Goal: Contribute content: Contribute content

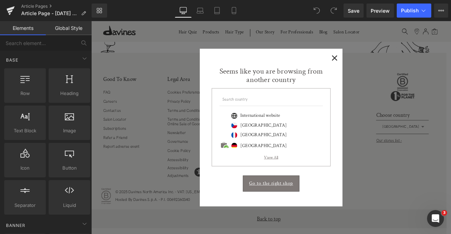
scroll to position [121, 0]
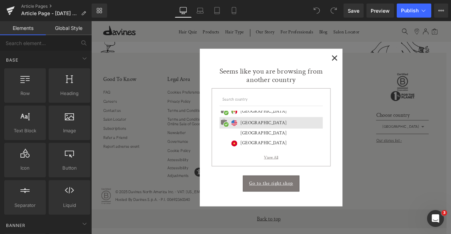
click at [379, 60] on span "×" at bounding box center [379, 64] width 7 height 9
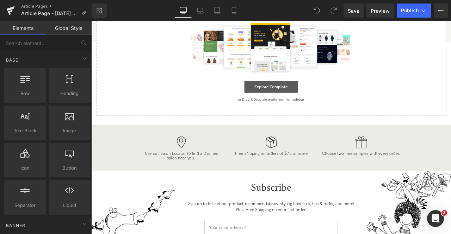
scroll to position [58, 0]
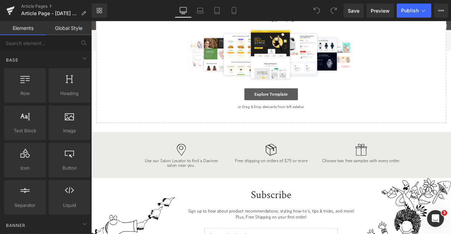
click at [307, 111] on link "Explore Template" at bounding box center [304, 108] width 63 height 14
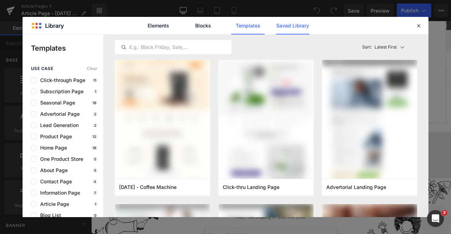
click at [0, 0] on link "Saved Library" at bounding box center [0, 0] width 0 height 0
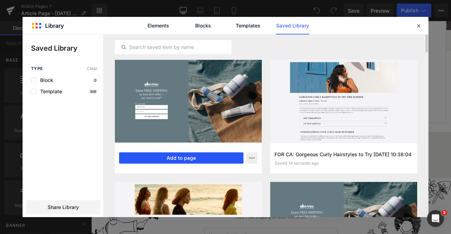
click at [156, 158] on button "Add to page" at bounding box center [181, 157] width 124 height 11
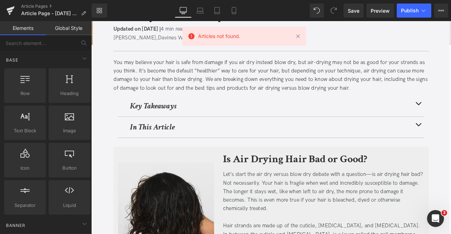
scroll to position [1786, 0]
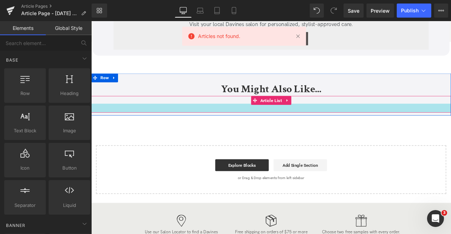
click at [282, 119] on div at bounding box center [304, 124] width 426 height 11
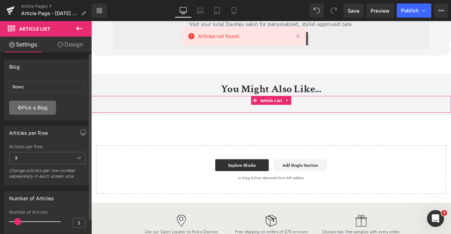
click at [37, 108] on link "Pick a Blog" at bounding box center [32, 108] width 47 height 14
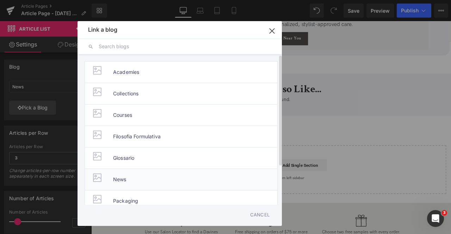
click at [116, 176] on span "News" at bounding box center [119, 179] width 13 height 21
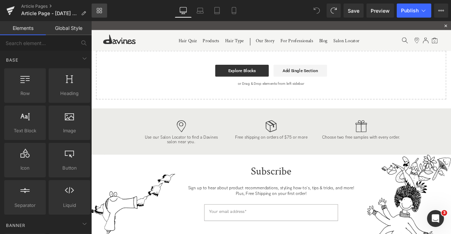
click at [100, 15] on link "Library" at bounding box center [99, 11] width 15 height 14
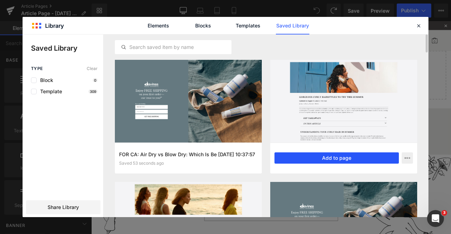
click at [301, 155] on button "Add to page" at bounding box center [336, 157] width 124 height 11
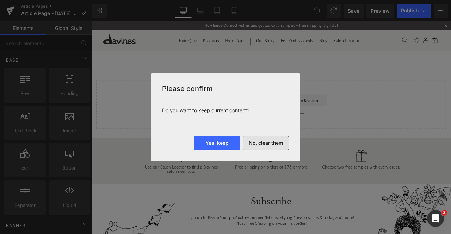
click at [259, 145] on button "No, clear them" at bounding box center [266, 143] width 46 height 14
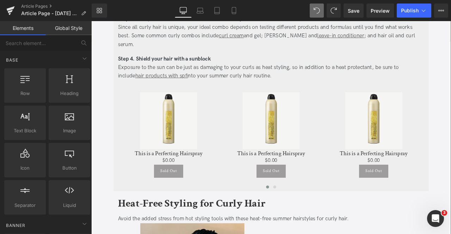
scroll to position [949, 0]
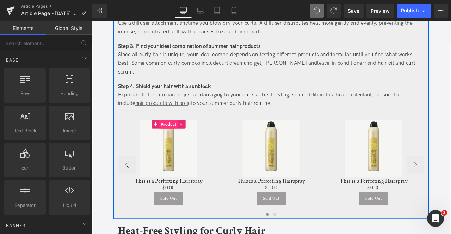
click at [178, 138] on span "Product" at bounding box center [183, 143] width 22 height 11
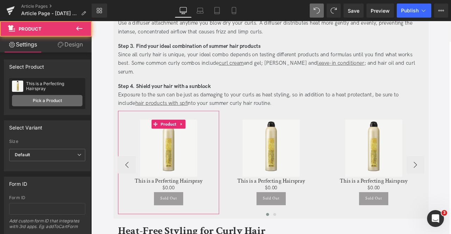
click at [43, 99] on link "Pick a Product" at bounding box center [47, 100] width 70 height 11
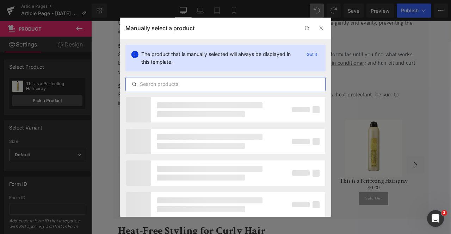
click at [241, 83] on input "text" at bounding box center [225, 84] width 199 height 8
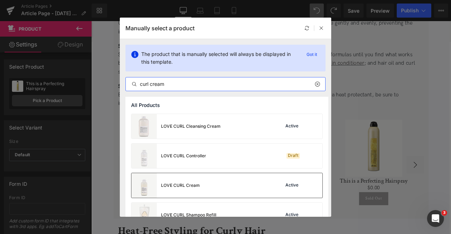
type input "curl cream"
click at [216, 190] on div "LOVE CURL Cream Active" at bounding box center [226, 185] width 191 height 25
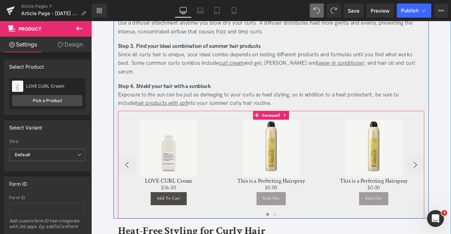
click at [305, 131] on div "Sale Off (P) Image This is a Perfecting Hairspray (P) Title $0 $0.00 (P) Price …" at bounding box center [304, 188] width 120 height 123
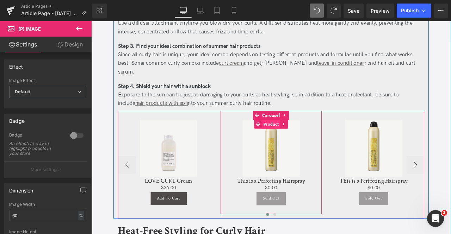
click at [305, 138] on span "Product" at bounding box center [304, 143] width 22 height 11
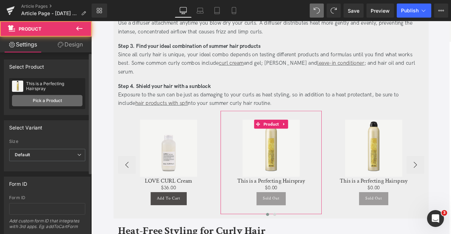
click at [44, 100] on link "Pick a Product" at bounding box center [47, 100] width 70 height 11
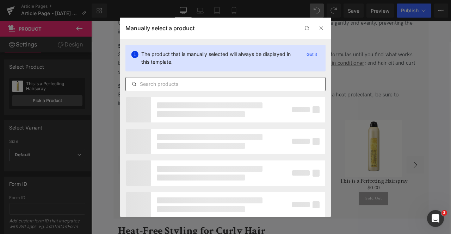
click at [231, 91] on div at bounding box center [225, 84] width 200 height 14
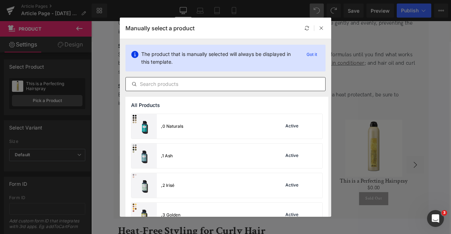
click at [210, 84] on input "text" at bounding box center [225, 84] width 199 height 8
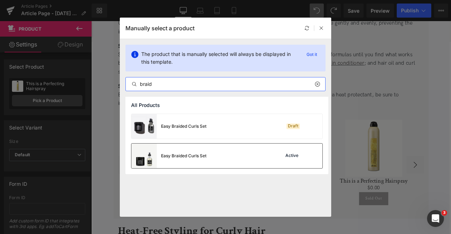
type input "braid"
click at [235, 156] on div "Easy Braided Curls Set Active" at bounding box center [226, 156] width 191 height 25
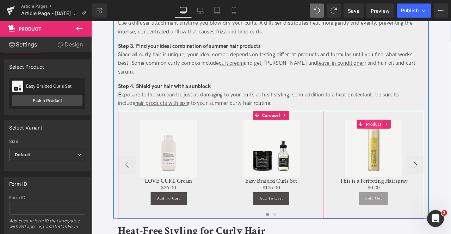
click at [426, 138] on span "Product" at bounding box center [426, 143] width 22 height 11
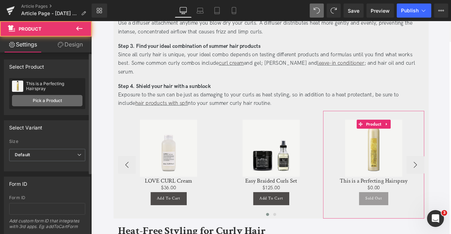
click at [33, 97] on link "Pick a Product" at bounding box center [47, 100] width 70 height 11
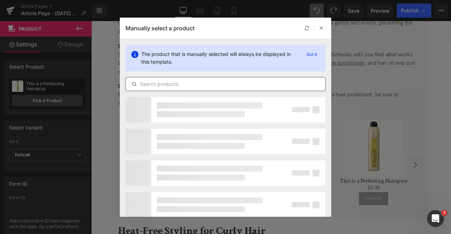
click at [211, 81] on input "text" at bounding box center [225, 84] width 199 height 8
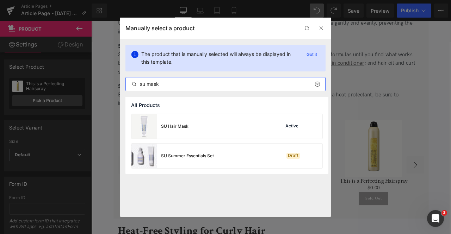
type input "su mask"
click at [230, 134] on div "SU Hair Mask Active" at bounding box center [226, 126] width 191 height 25
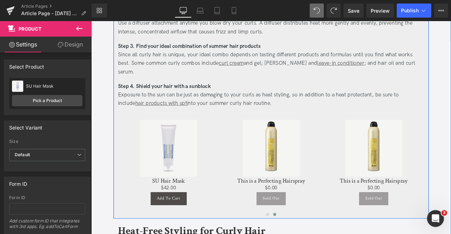
click at [450, 181] on div "Sale Off" at bounding box center [425, 172] width 113 height 68
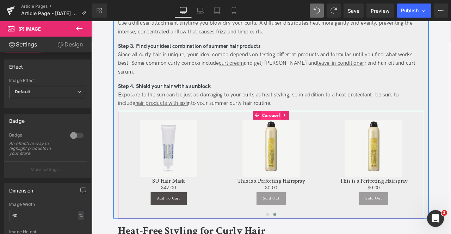
click at [301, 127] on div "Sale Off (P) Image LOVE CURL Cream (P) Title $0 $36.00 (P) Price Add To Cart (P…" at bounding box center [304, 191] width 363 height 128
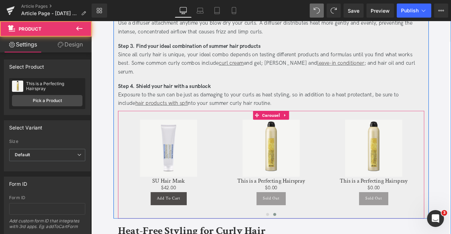
click at [304, 132] on div "Sale Off (P) Image This is a Perfecting Hairspray (P) Title $0 $0.00 (P) Price …" at bounding box center [304, 188] width 120 height 123
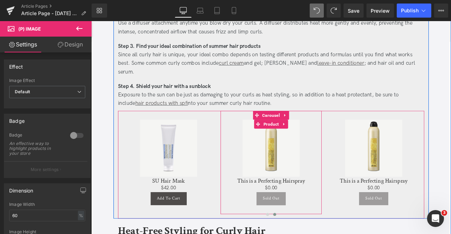
click at [304, 138] on span "Product" at bounding box center [304, 143] width 22 height 11
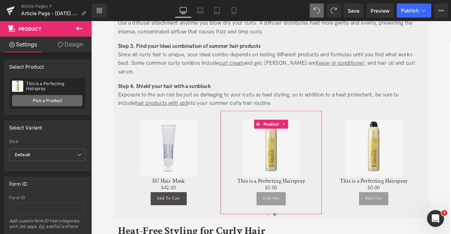
click at [39, 101] on link "Pick a Product" at bounding box center [47, 100] width 70 height 11
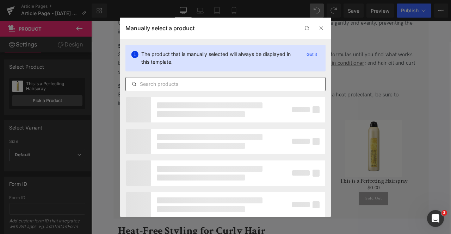
click at [245, 82] on input "text" at bounding box center [225, 84] width 199 height 8
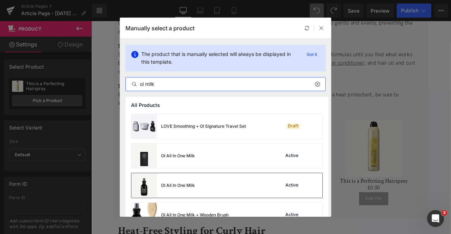
type input "oi milk"
click at [223, 185] on div "OI All In One Milk Active" at bounding box center [226, 185] width 191 height 25
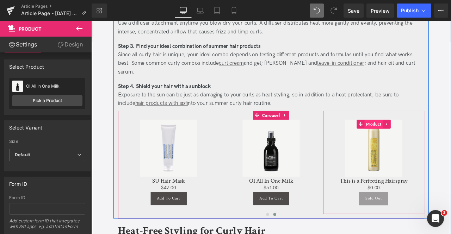
click at [426, 138] on span "Product" at bounding box center [426, 143] width 22 height 11
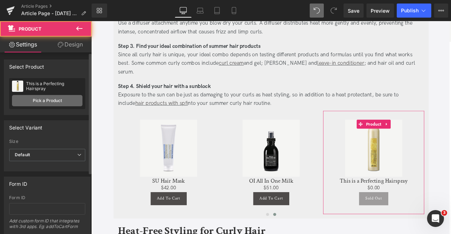
click at [49, 100] on link "Pick a Product" at bounding box center [47, 100] width 70 height 11
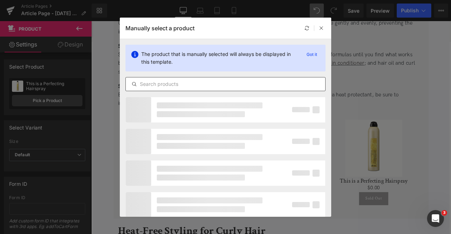
click at [203, 84] on input "text" at bounding box center [225, 84] width 199 height 8
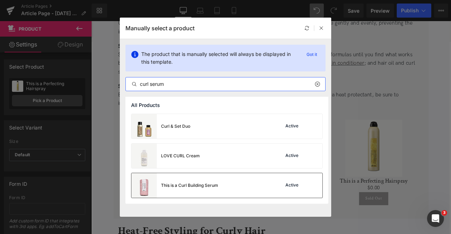
type input "curl serum"
click at [214, 179] on div "This is a Curl Building Serum" at bounding box center [174, 185] width 87 height 25
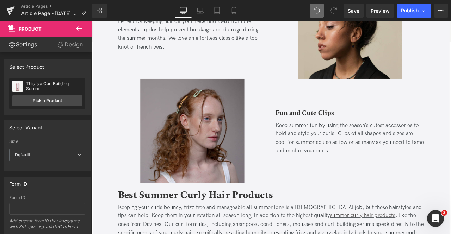
scroll to position [1618, 0]
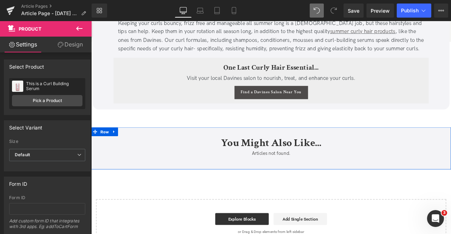
click at [226, 174] on div "Articles not found. Article List" at bounding box center [304, 184] width 426 height 20
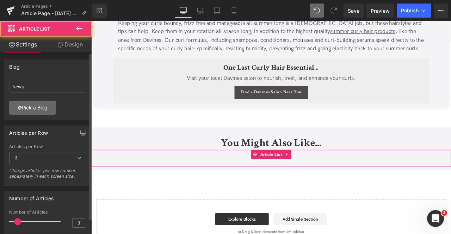
click at [36, 105] on link "Pick a Blog" at bounding box center [32, 108] width 47 height 14
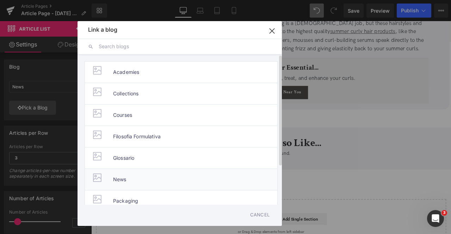
click at [122, 181] on span "News" at bounding box center [119, 179] width 13 height 21
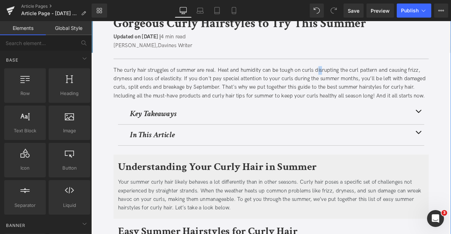
scroll to position [85, 0]
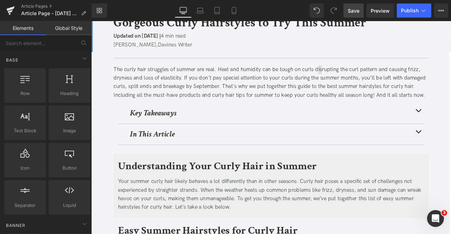
click at [358, 12] on span "Save" at bounding box center [354, 10] width 12 height 7
click at [357, 13] on span "Save" at bounding box center [354, 10] width 12 height 7
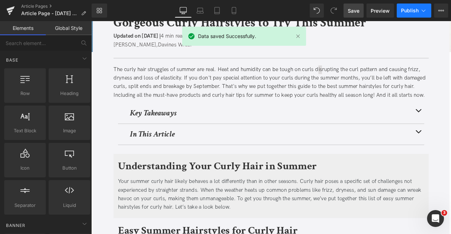
click at [423, 12] on icon at bounding box center [423, 10] width 7 height 7
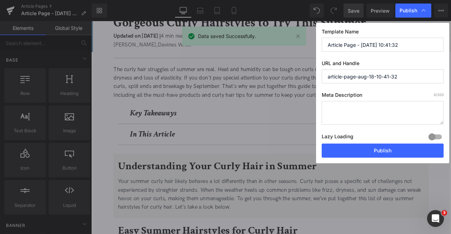
click at [398, 42] on input "Article Page - [DATE] 10:41:32" at bounding box center [383, 45] width 122 height 14
paste input "Gorgeous Curly Hairstyles to Try This Summer"
type input "Gorgeous Curly Hairstyles to Try This Summer"
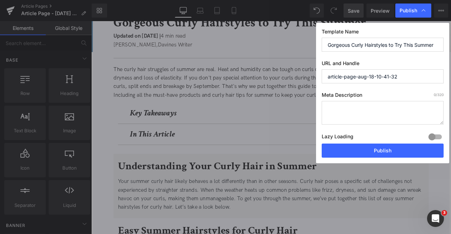
paste input "summer-curly-hair"
type input "summer-curly-hair"
paste textarea "Explore curly hairstyles, hair care tips, and heat-free styling techniques to k…"
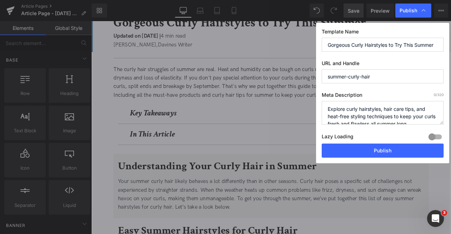
scroll to position [2, 0]
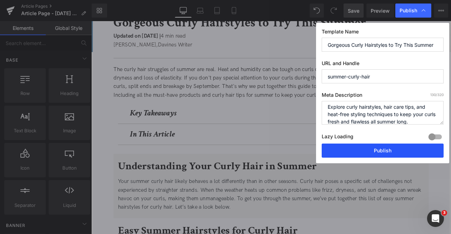
type textarea "Explore curly hairstyles, hair care tips, and heat-free styling techniques to k…"
click at [354, 155] on button "Publish" at bounding box center [383, 151] width 122 height 14
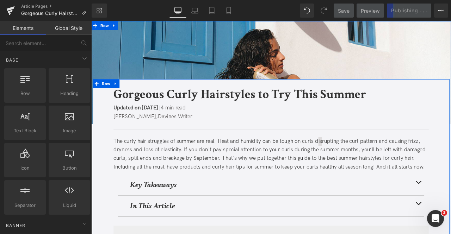
scroll to position [75, 0]
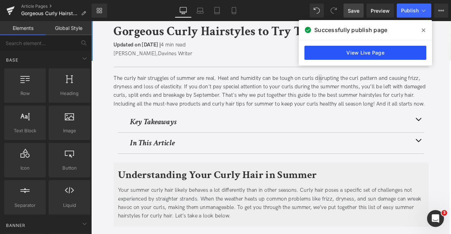
click at [334, 53] on link "View Live Page" at bounding box center [365, 53] width 122 height 14
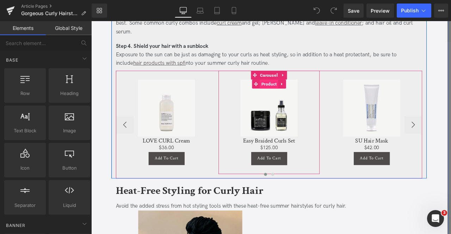
scroll to position [121, 0]
click at [302, 91] on span "Product" at bounding box center [302, 96] width 22 height 11
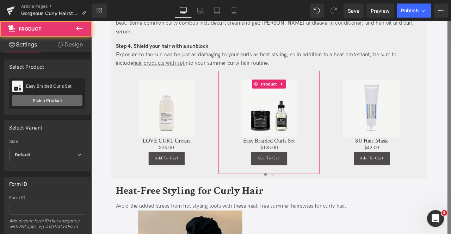
click at [37, 99] on link "Pick a Product" at bounding box center [47, 100] width 70 height 11
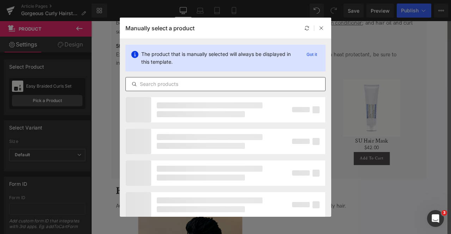
click at [171, 85] on input "text" at bounding box center [225, 84] width 199 height 8
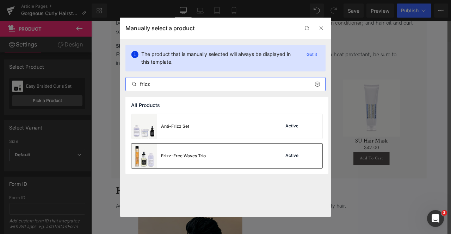
type input "frizz"
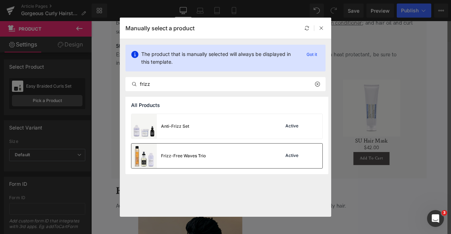
click at [205, 159] on div "Frizz-Free Waves Trio" at bounding box center [168, 156] width 74 height 25
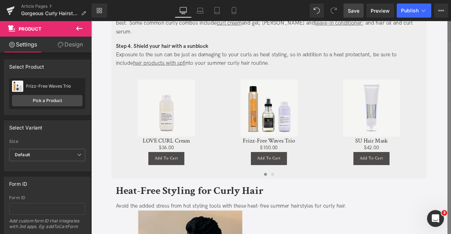
click at [350, 12] on span "Save" at bounding box center [354, 10] width 12 height 7
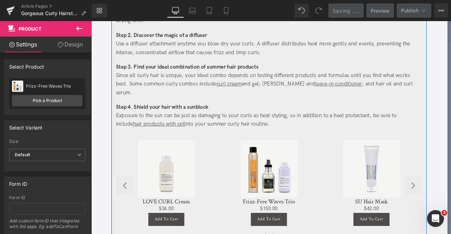
scroll to position [924, 0]
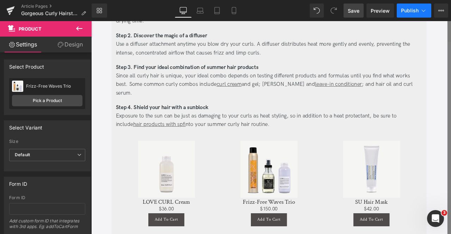
click at [422, 10] on icon at bounding box center [424, 11] width 4 height 2
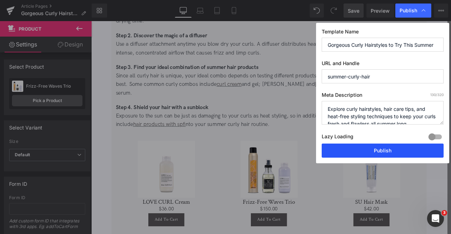
click at [356, 148] on button "Publish" at bounding box center [383, 151] width 122 height 14
